Goal: Navigation & Orientation: Find specific page/section

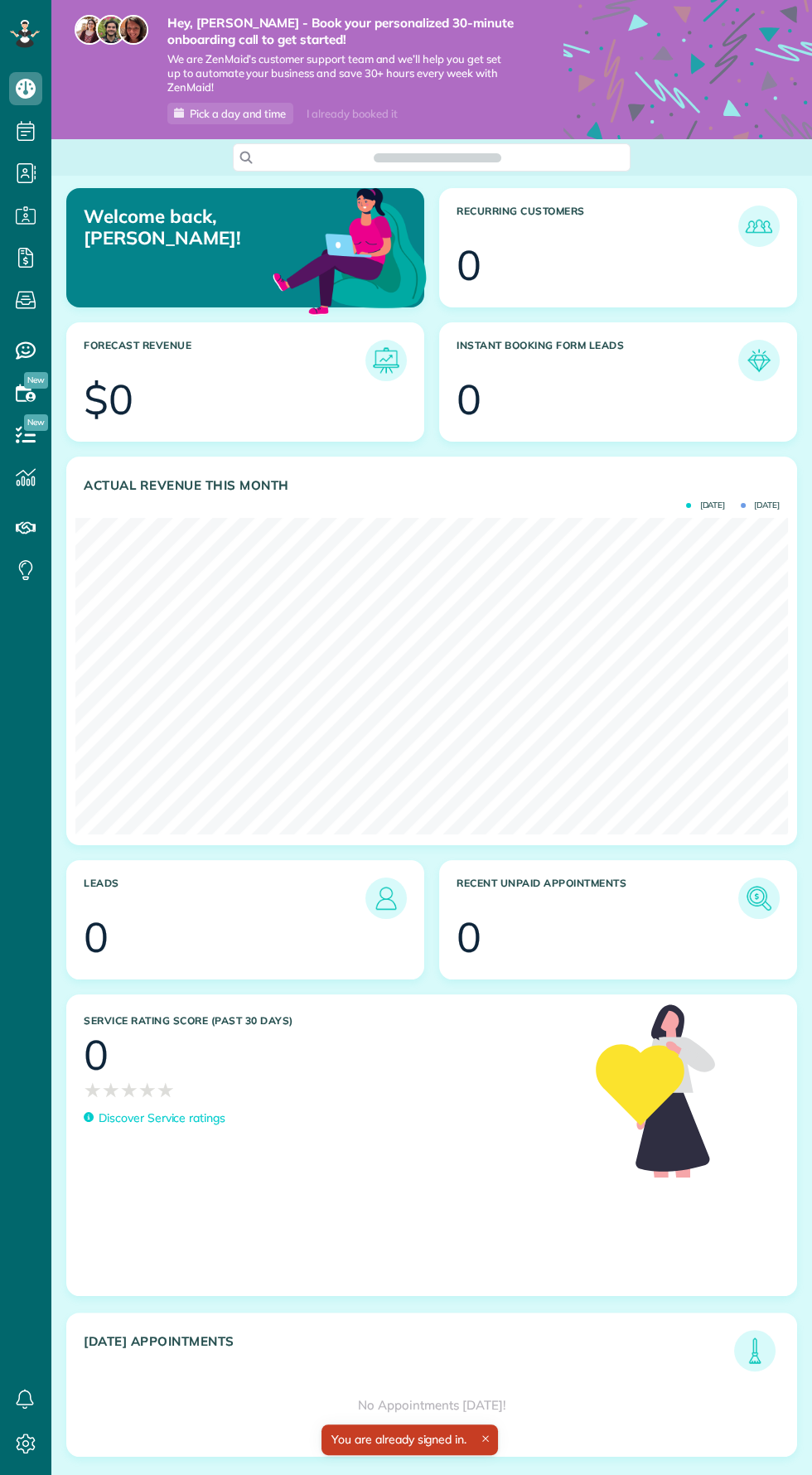
scroll to position [316, 712]
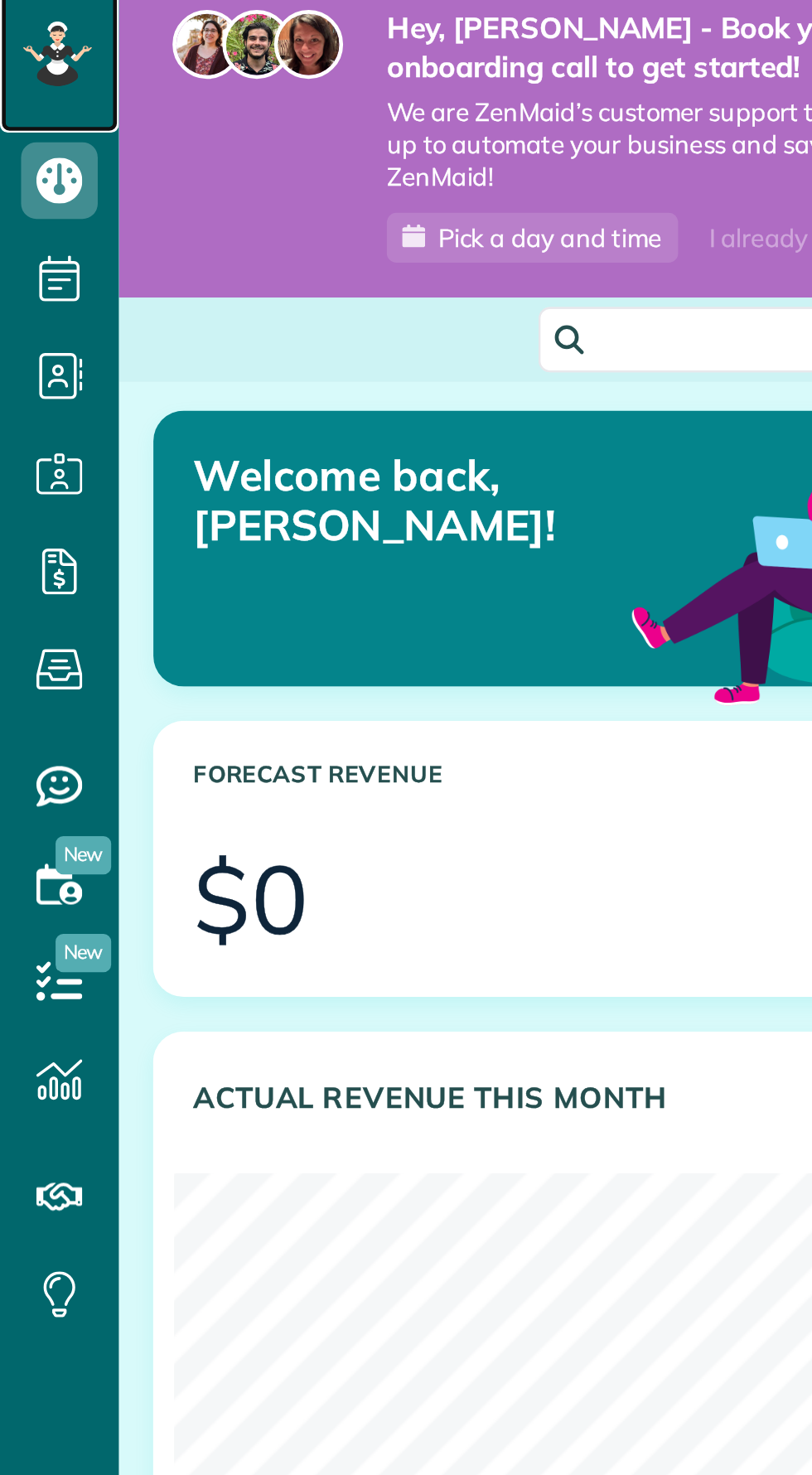
click at [26, 36] on icon at bounding box center [24, 33] width 9 height 7
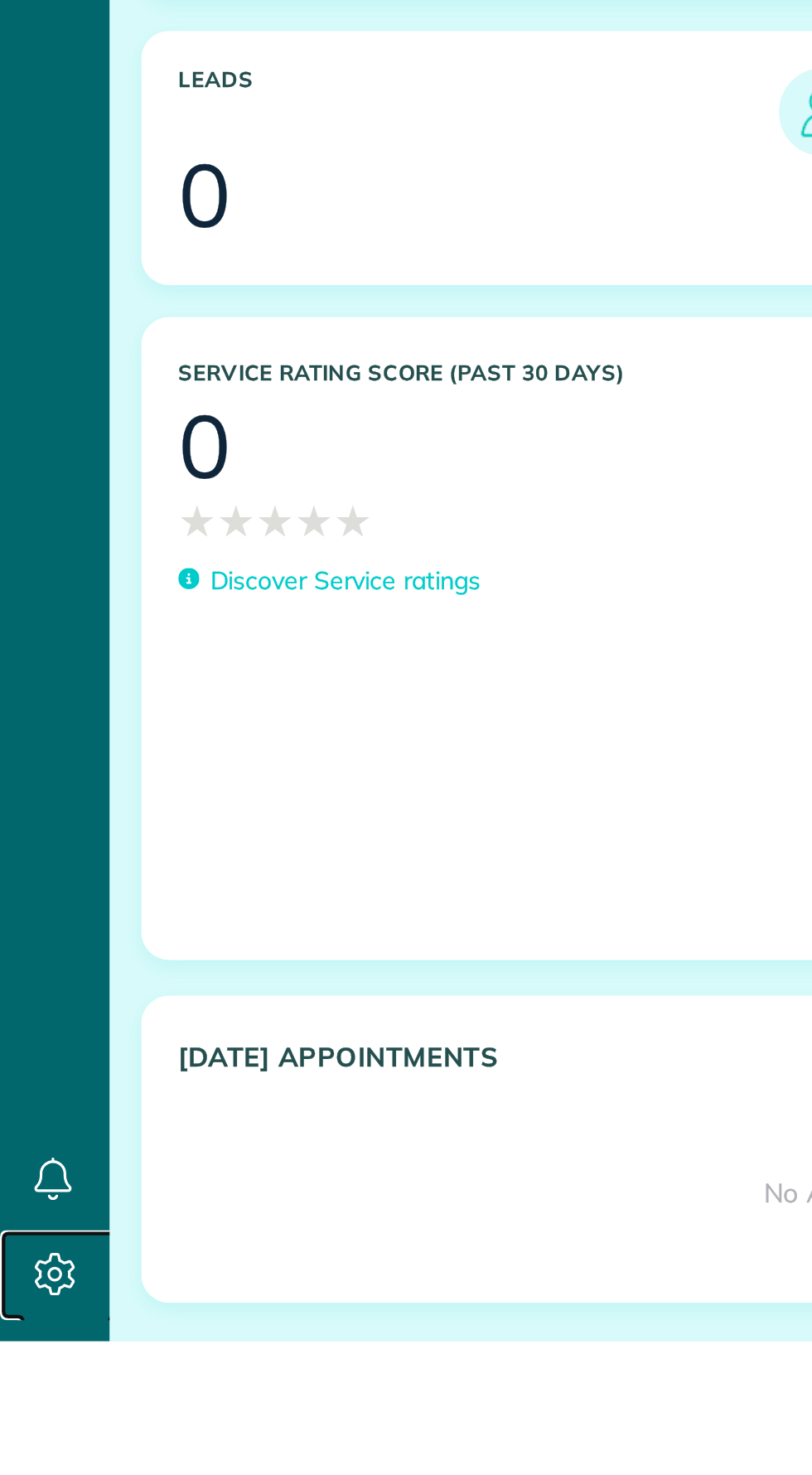
click at [25, 1460] on icon at bounding box center [25, 1443] width 33 height 33
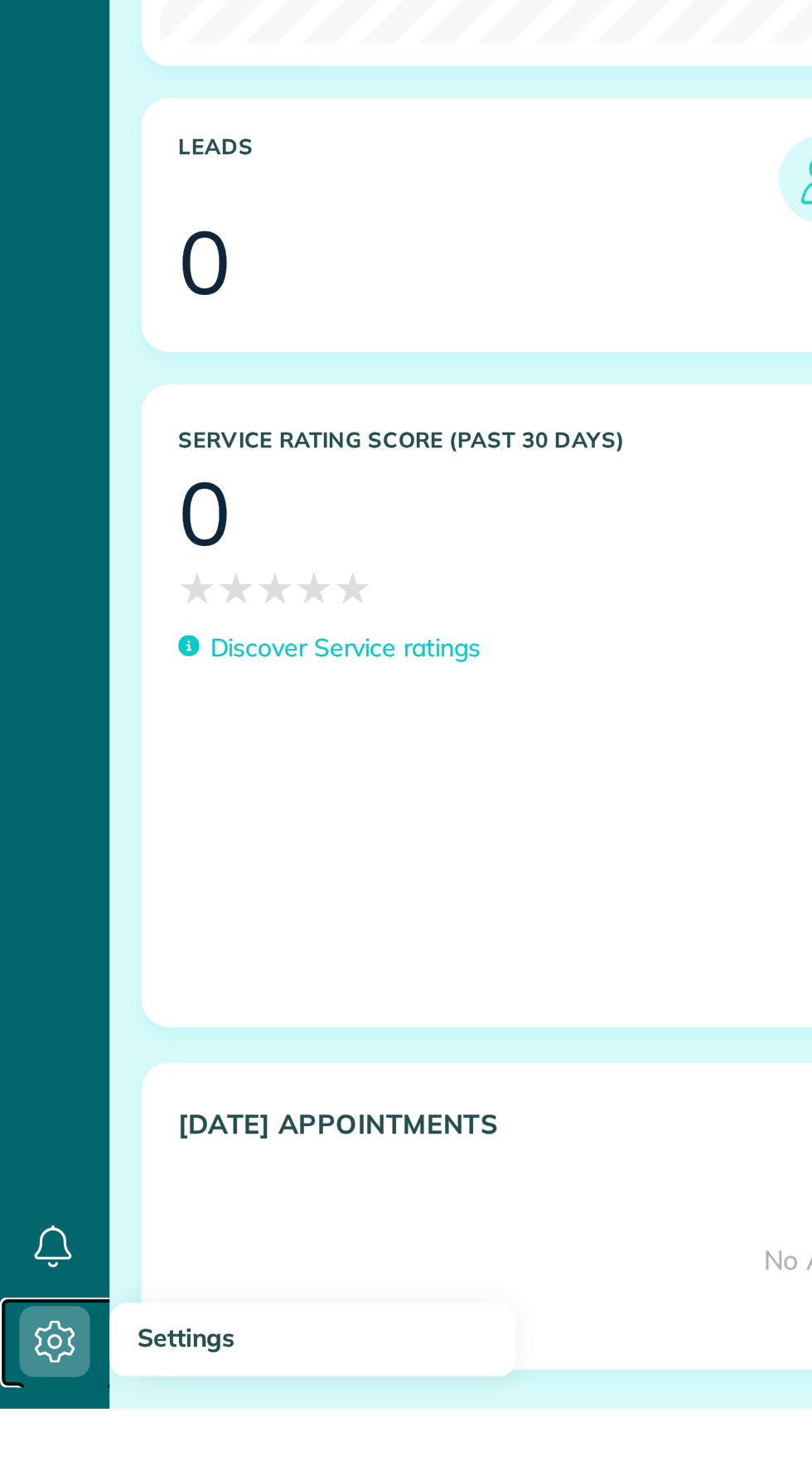
scroll to position [113, 0]
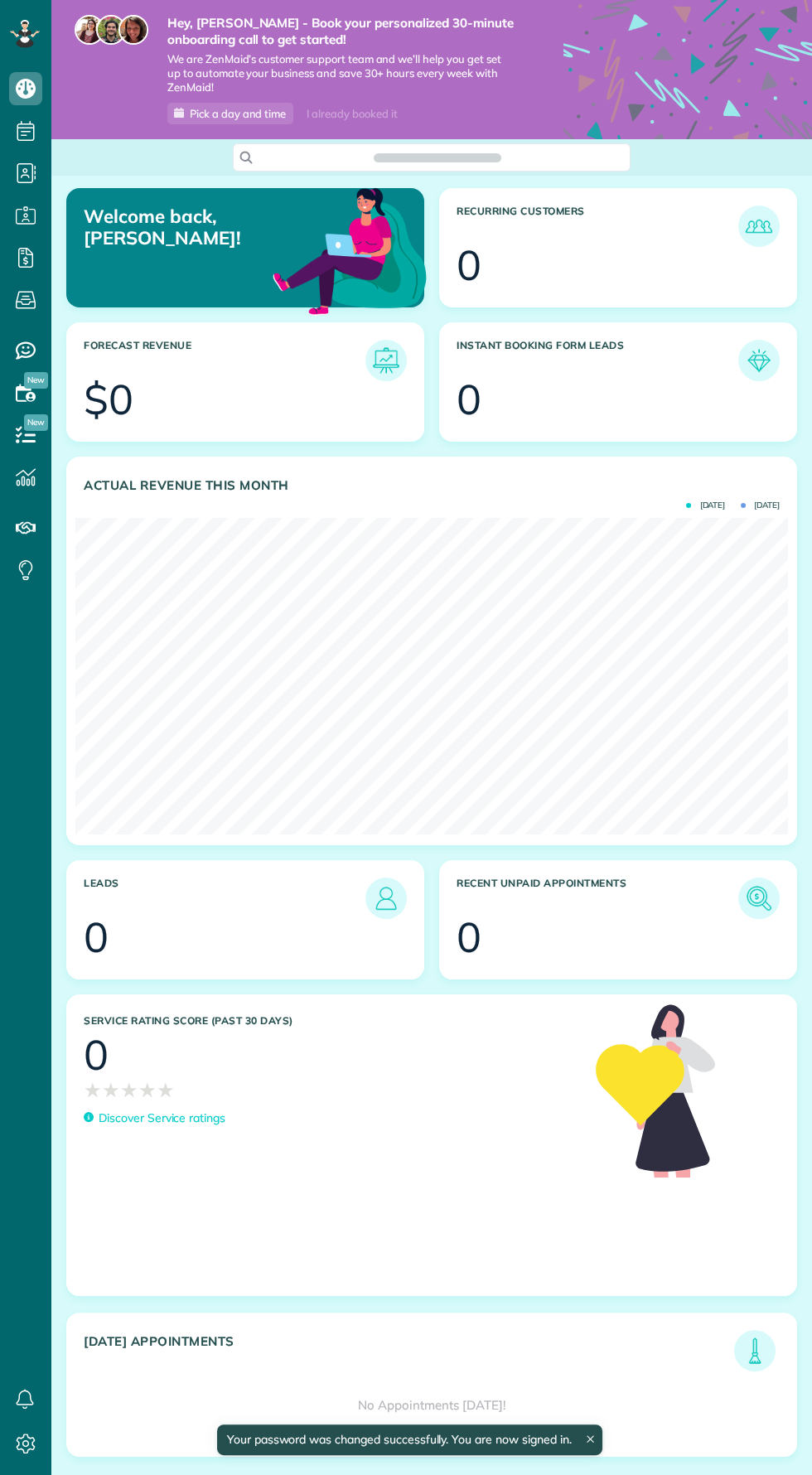
scroll to position [316, 712]
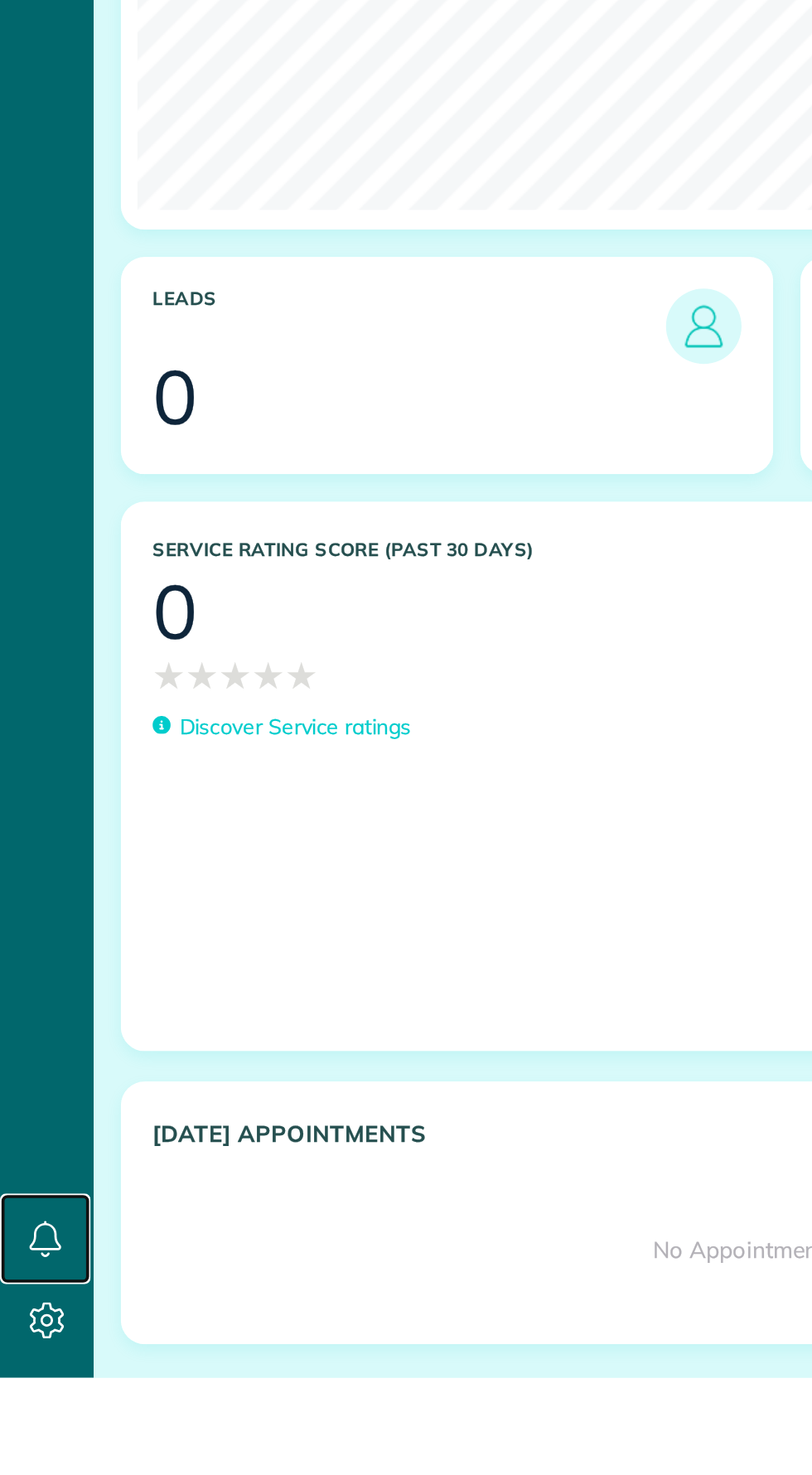
click at [27, 1415] on icon at bounding box center [24, 1398] width 33 height 33
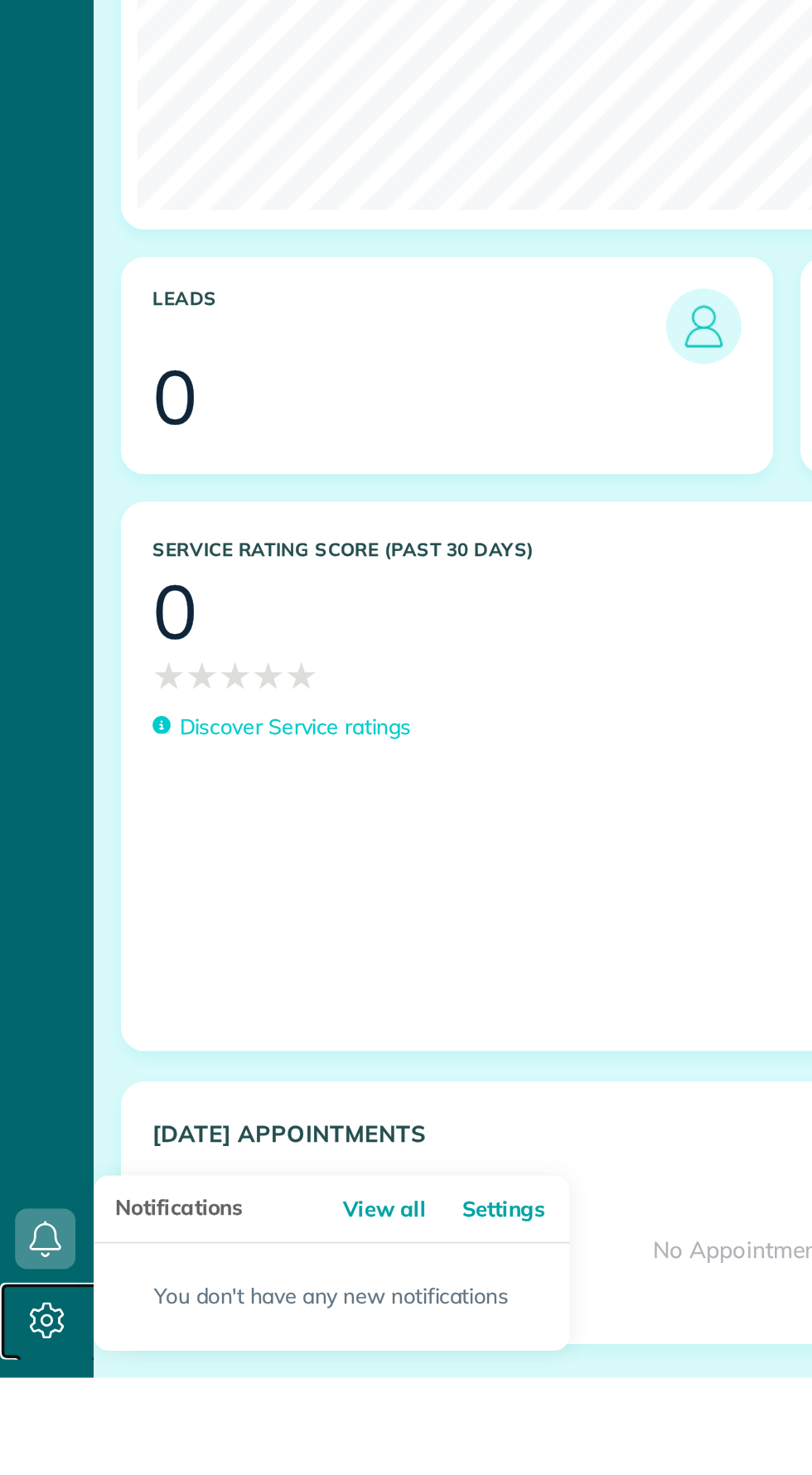
click at [28, 1453] on use at bounding box center [26, 1443] width 19 height 20
